Goal: Find specific page/section

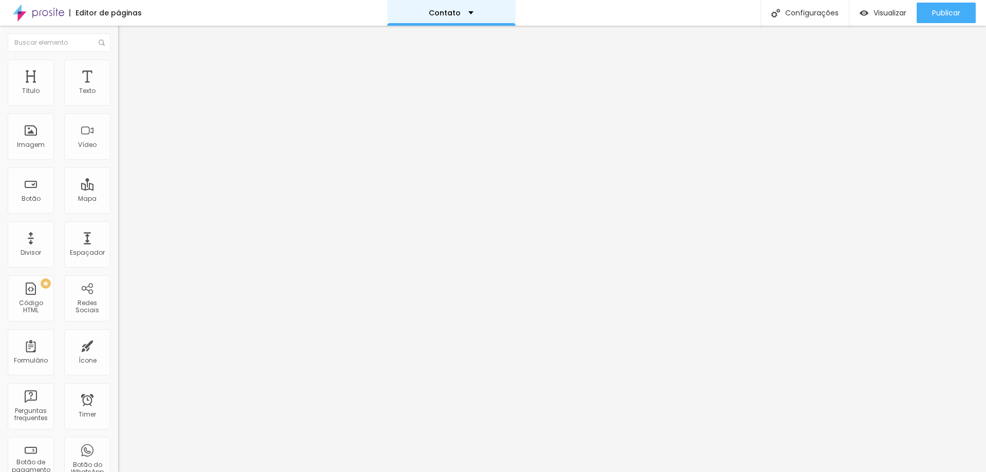
click at [463, 15] on div "Contato" at bounding box center [451, 13] width 128 height 26
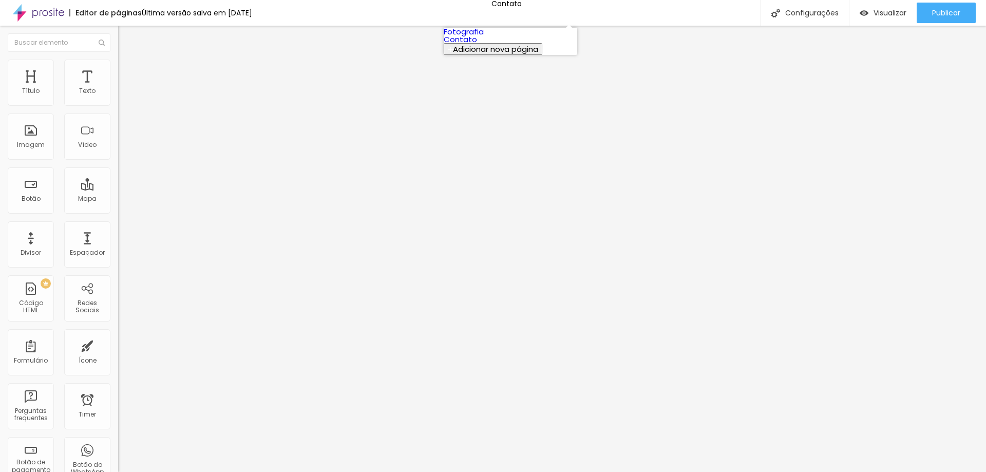
click at [484, 36] on link "Fotografia" at bounding box center [464, 31] width 40 height 11
click at [527, 16] on div "Fotografia" at bounding box center [506, 13] width 128 height 26
click at [506, 12] on p "Fotografia" at bounding box center [500, 12] width 40 height 7
click at [876, 15] on span "Visualizar" at bounding box center [889, 13] width 33 height 8
